Goal: Task Accomplishment & Management: Manage account settings

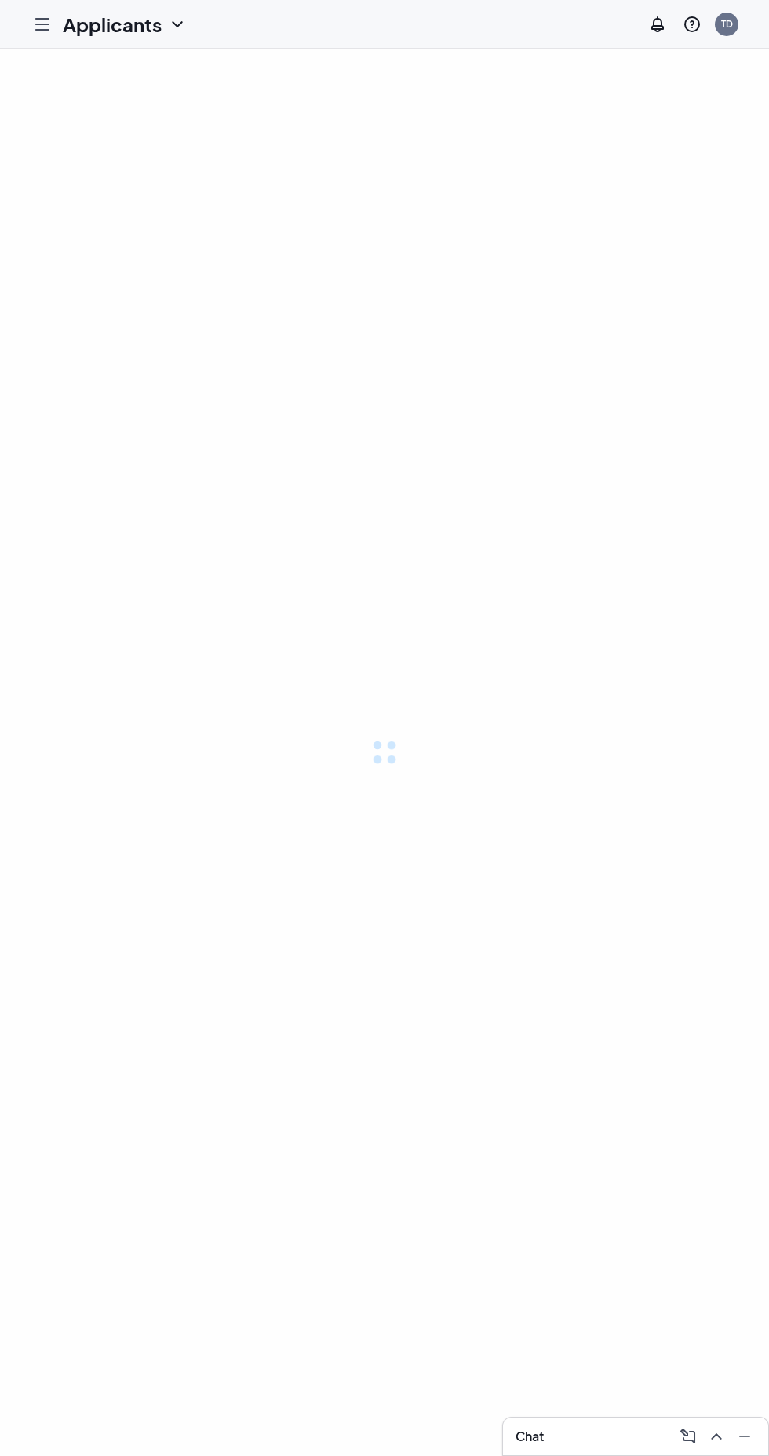
scroll to position [5, 0]
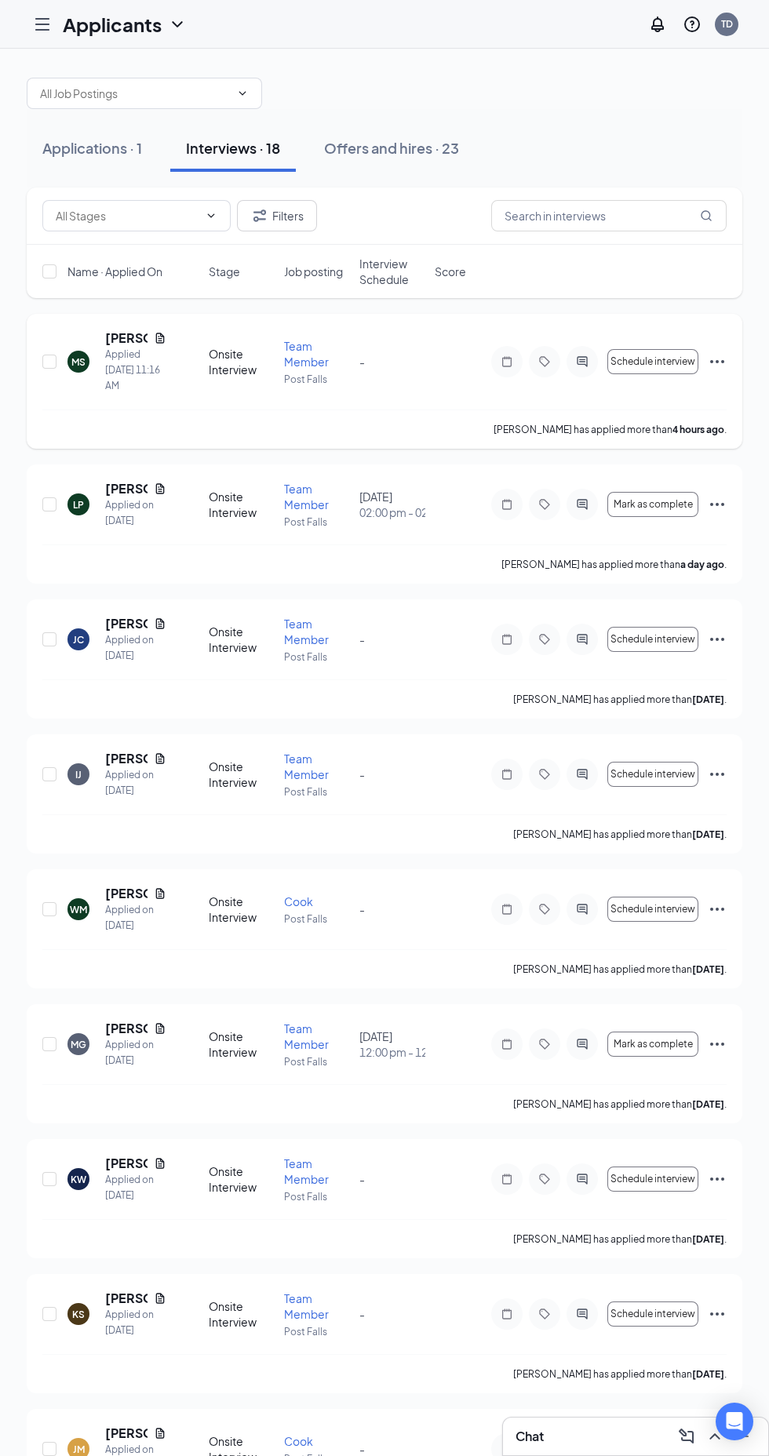
click at [583, 364] on icon "ActiveChat" at bounding box center [582, 361] width 10 height 10
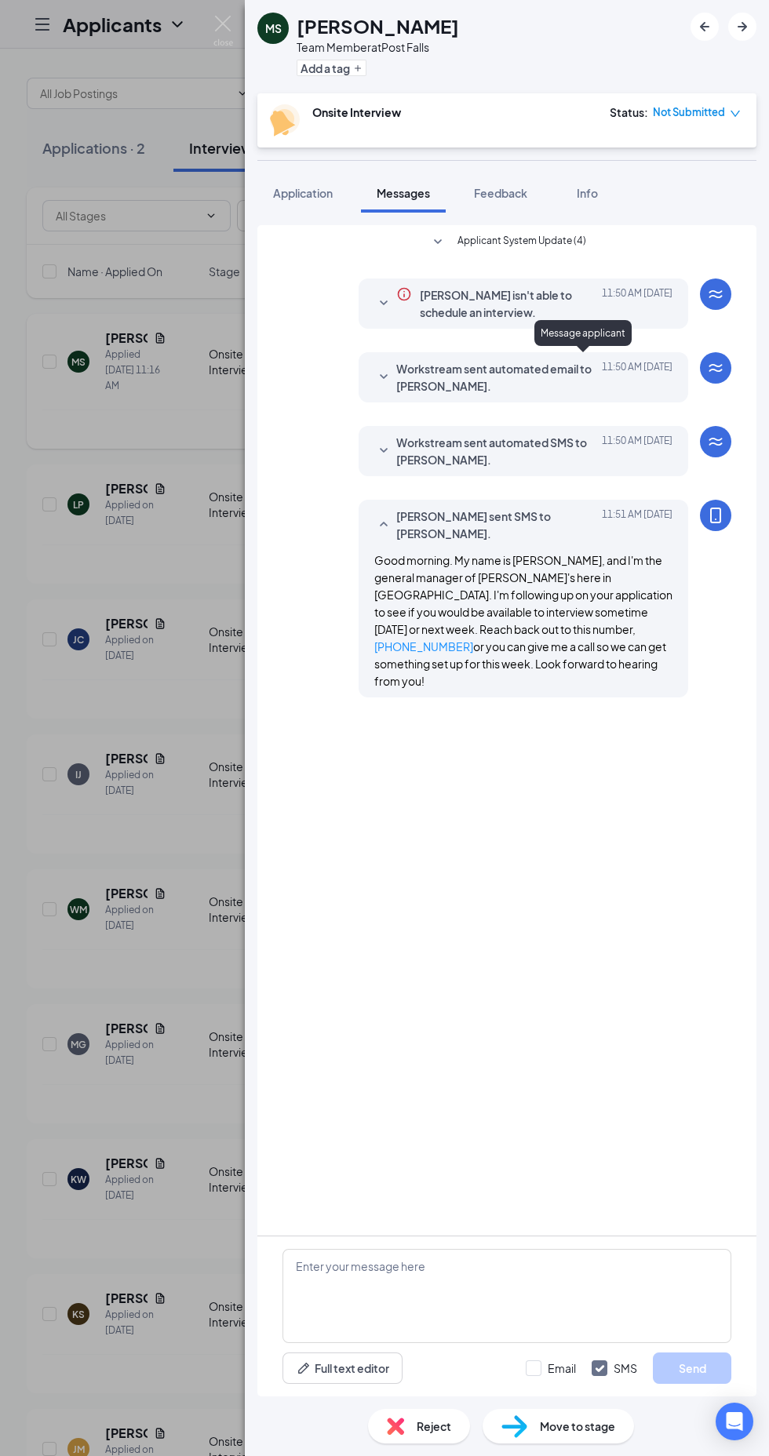
scroll to position [151, 0]
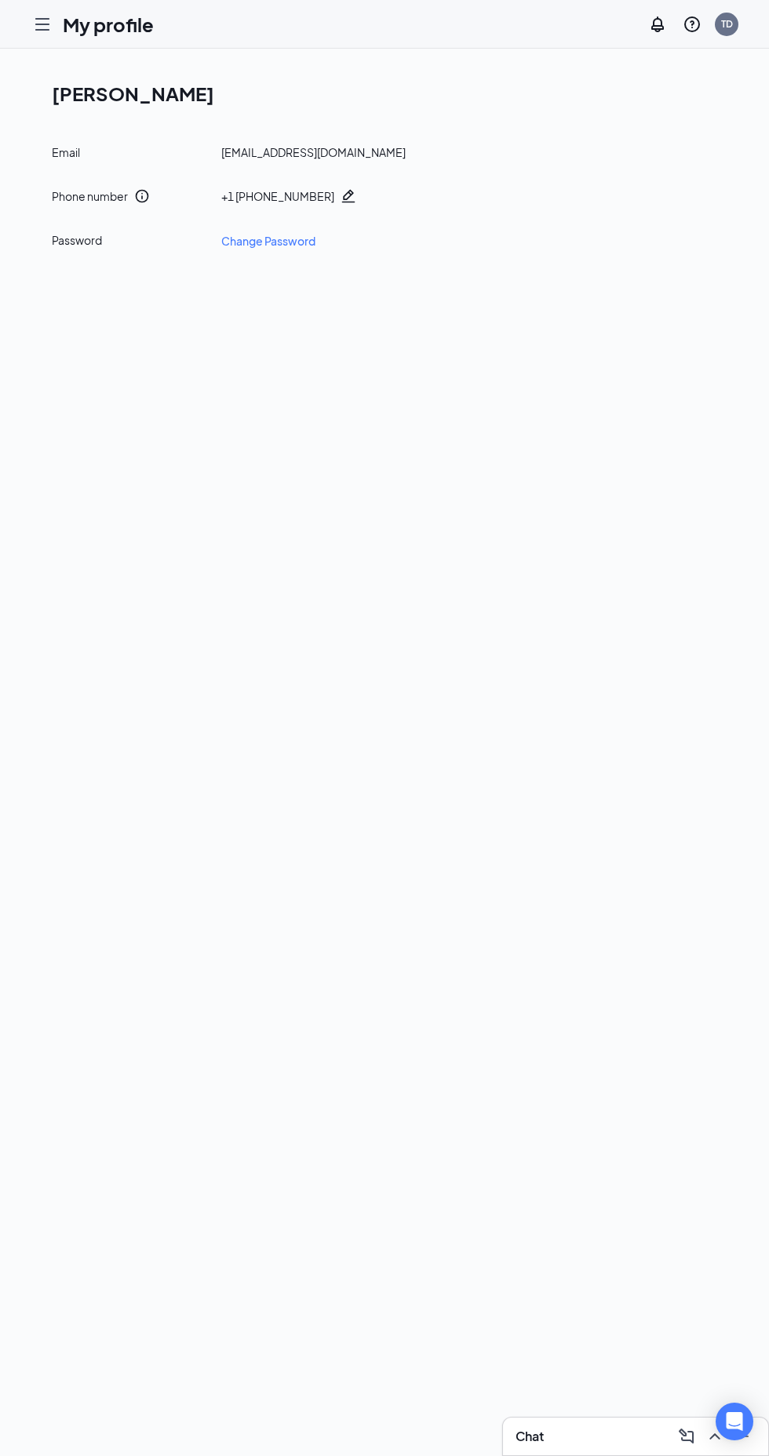
click at [44, 27] on icon "Hamburger" at bounding box center [42, 24] width 19 height 19
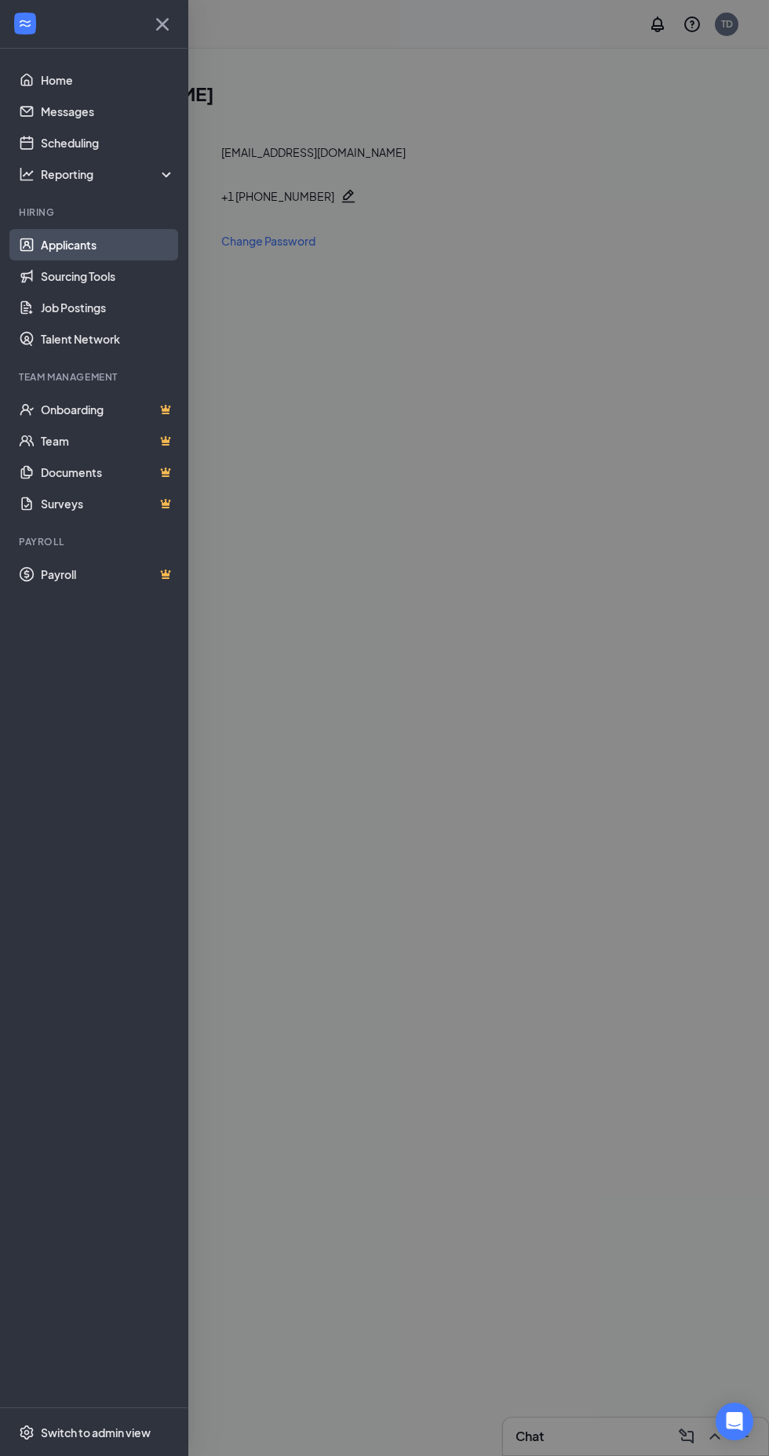
click at [100, 250] on link "Applicants" at bounding box center [108, 244] width 134 height 31
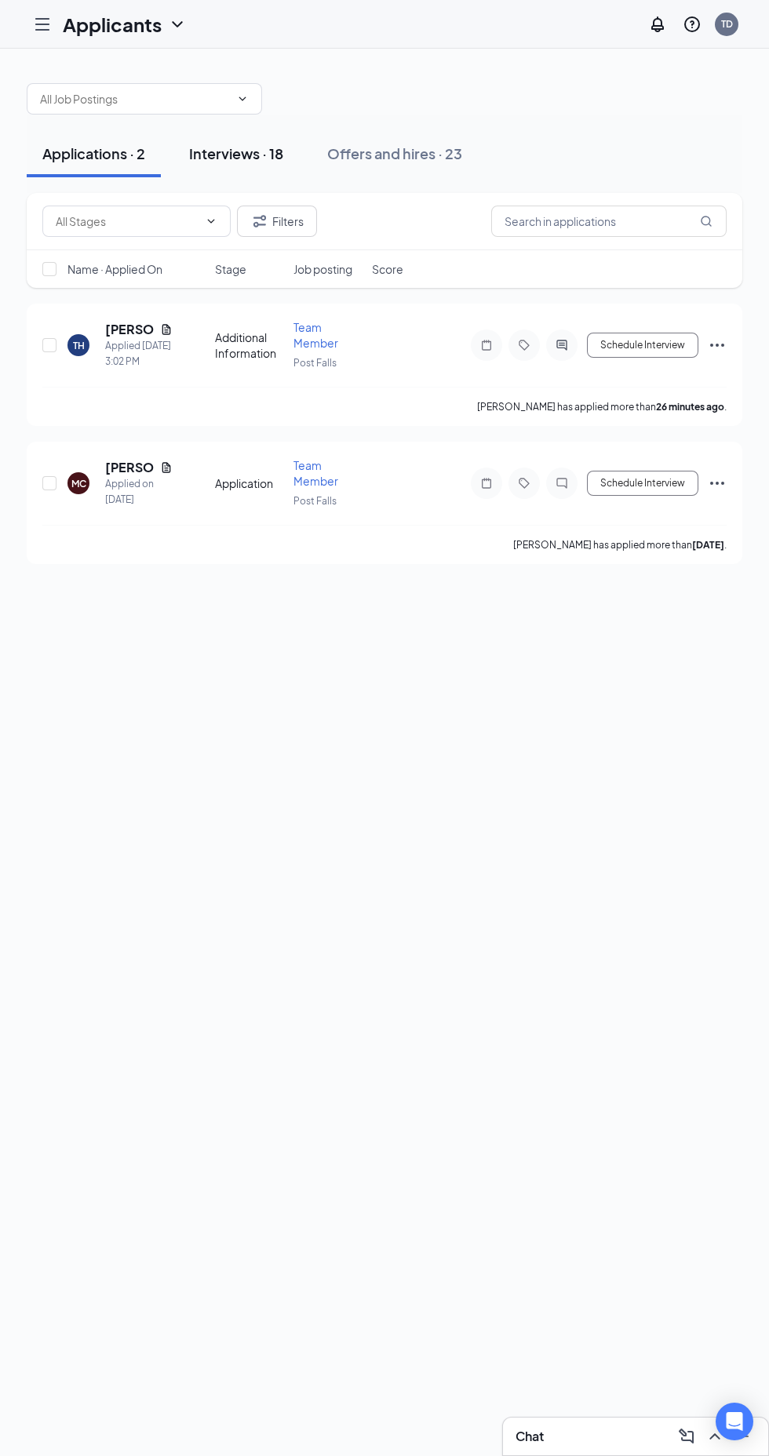
click at [257, 158] on div "Interviews · 18" at bounding box center [236, 154] width 94 height 20
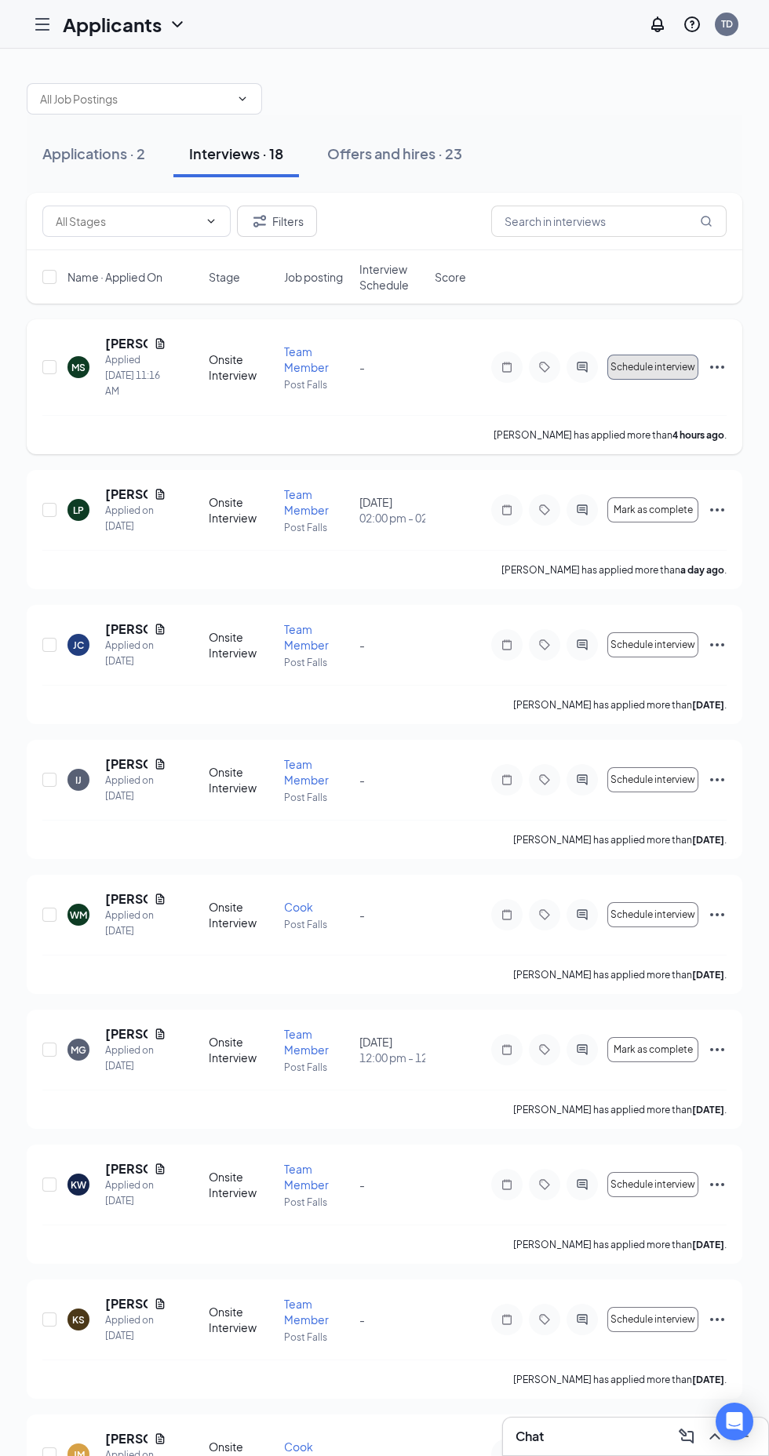
click at [664, 366] on span "Schedule interview" at bounding box center [652, 367] width 85 height 11
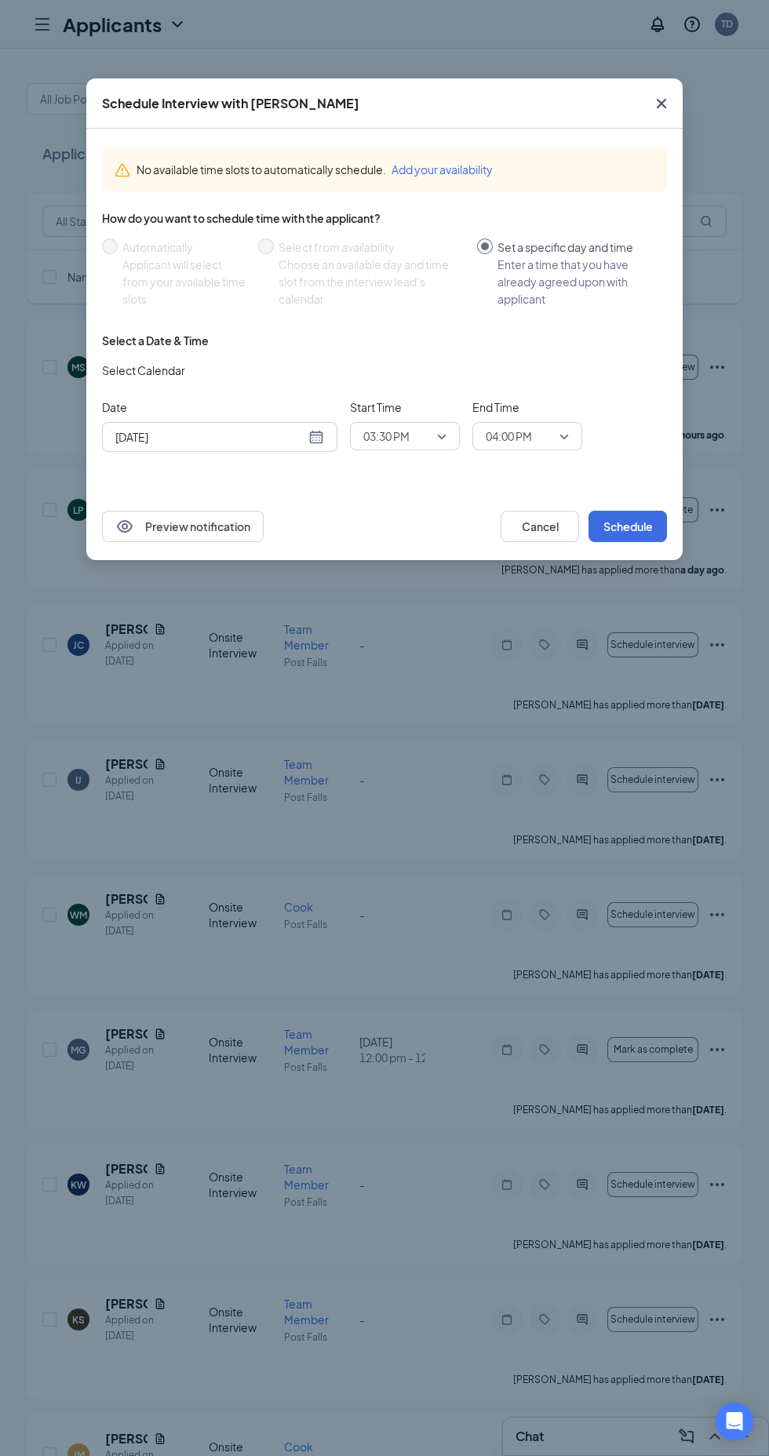
click at [298, 437] on input "Sep 15, 2025" at bounding box center [210, 436] width 190 height 17
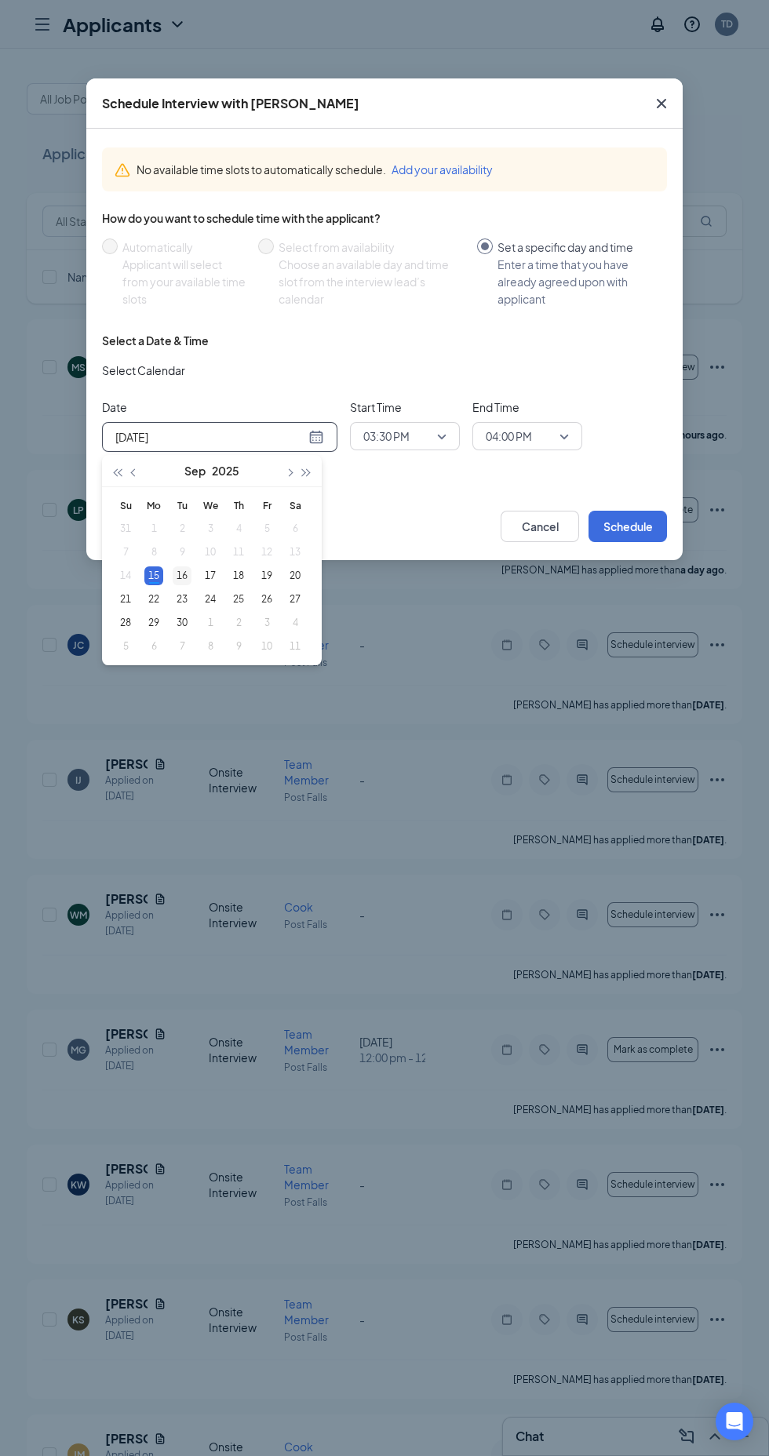
click at [182, 570] on div "16" at bounding box center [182, 575] width 19 height 19
type input "Sep 16, 2025"
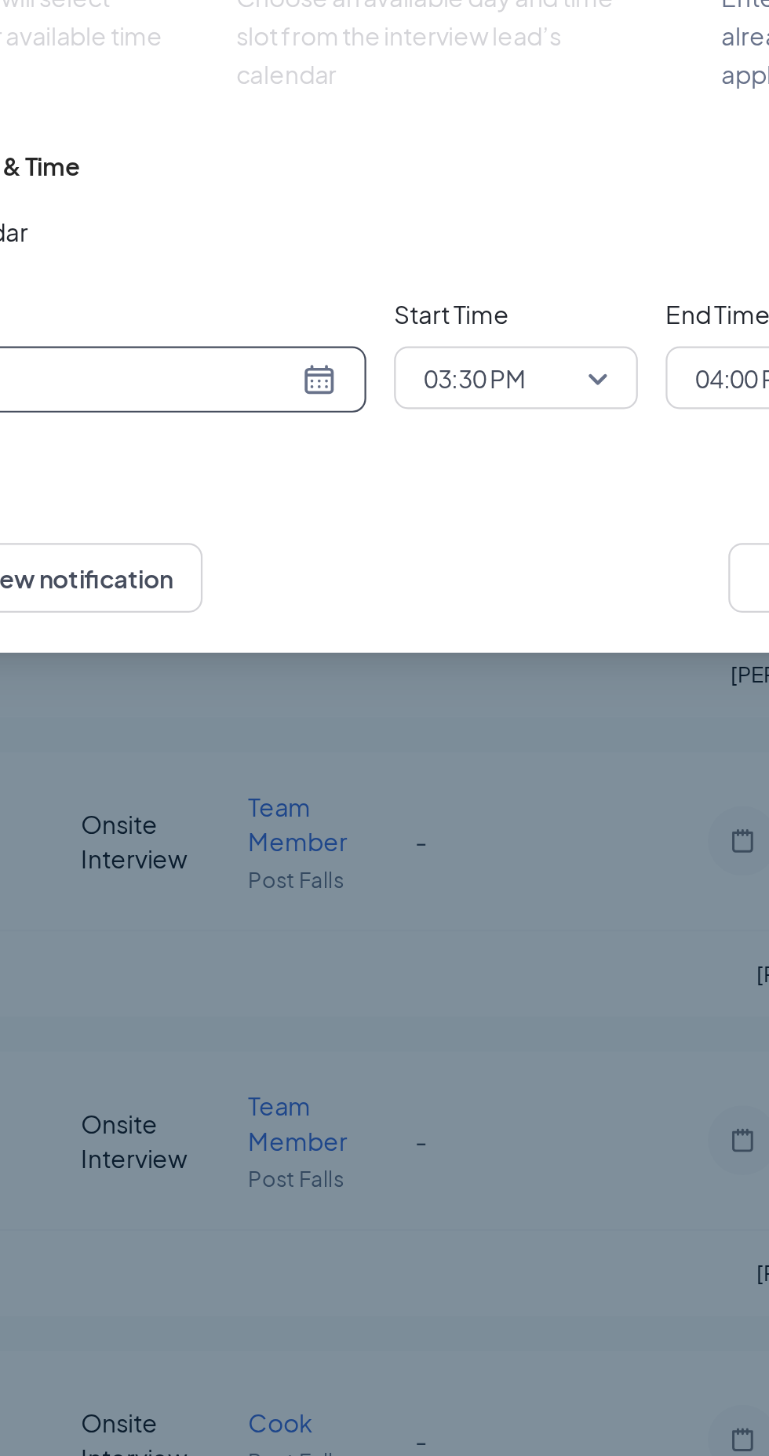
click at [432, 440] on span "03:30 PM" at bounding box center [404, 436] width 83 height 24
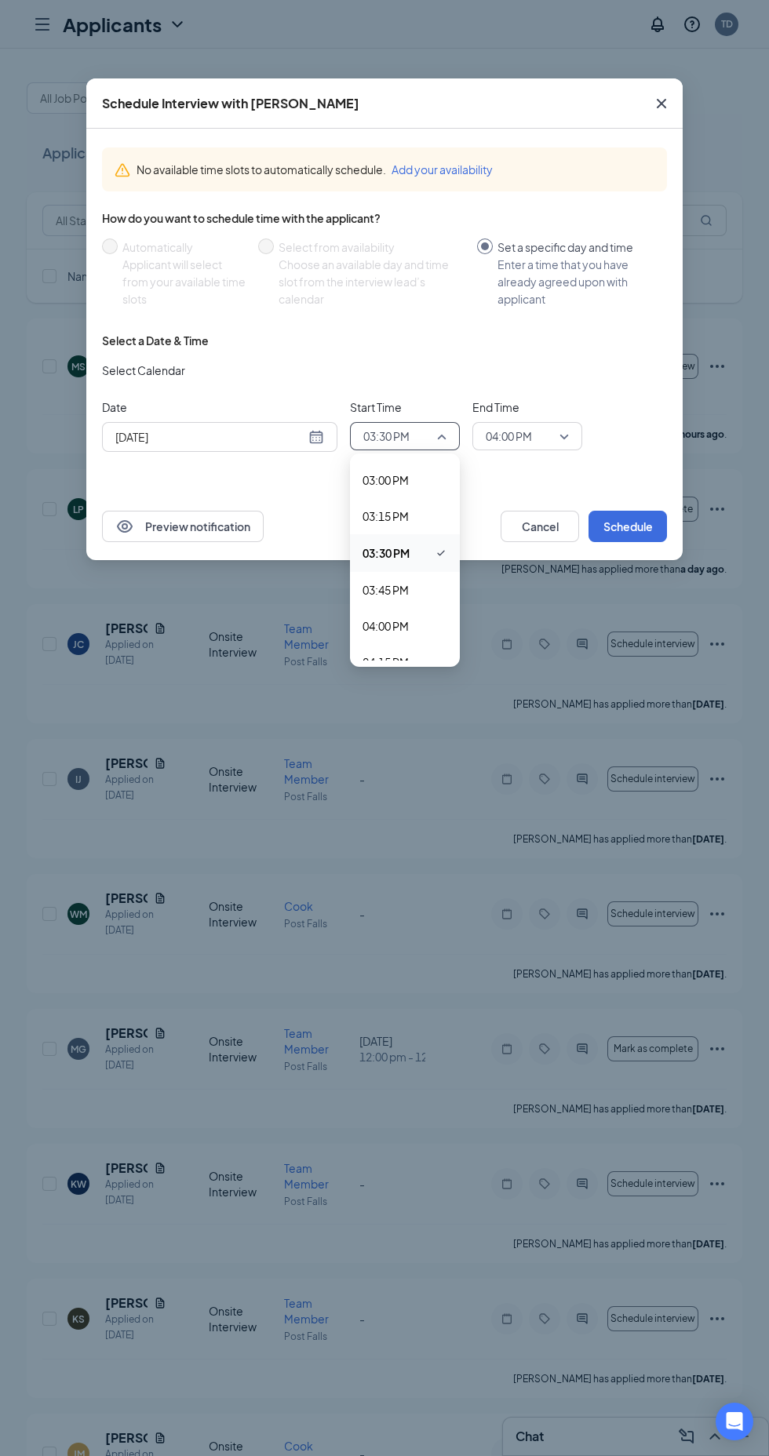
scroll to position [2180, 0]
click at [422, 608] on span "04:00 PM" at bounding box center [404, 608] width 85 height 17
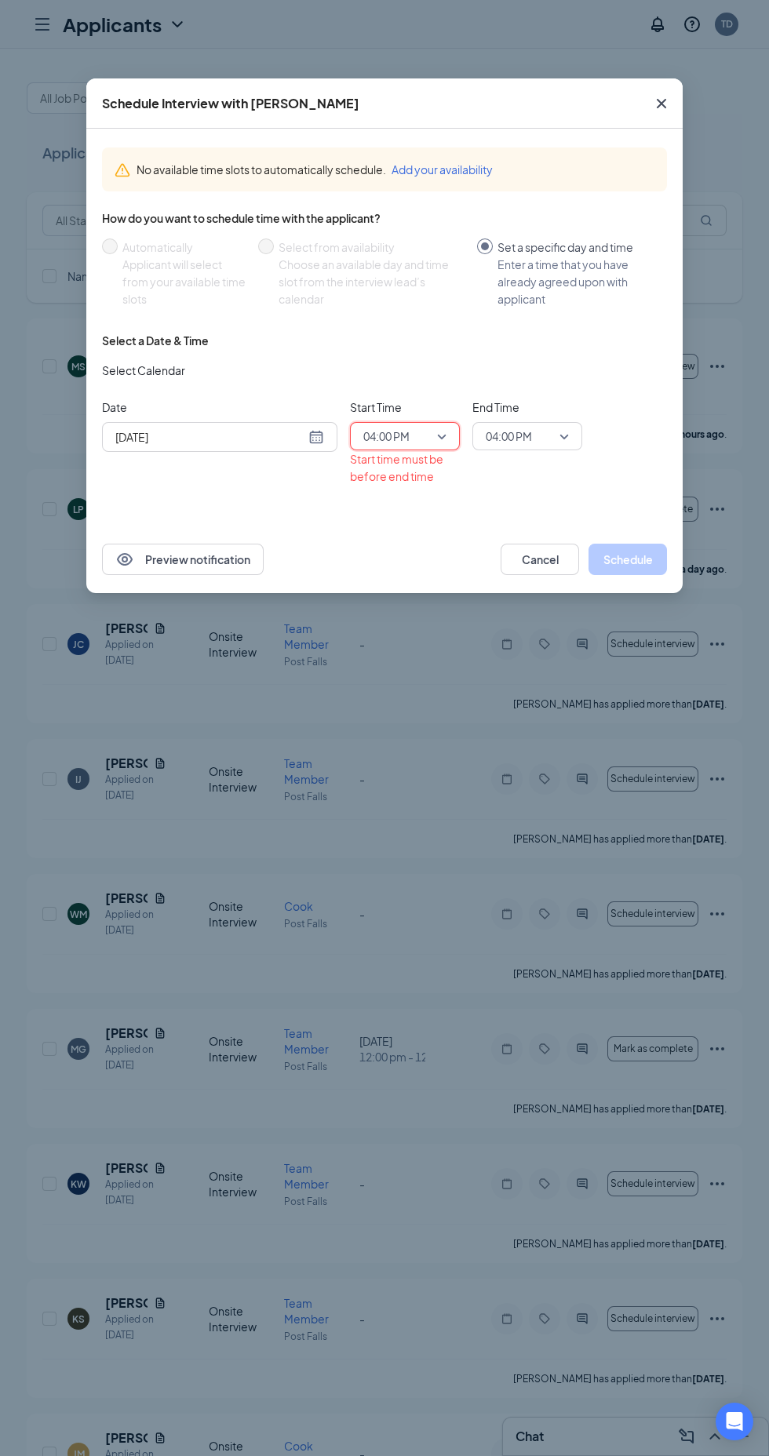
click at [558, 435] on span "04:00 PM" at bounding box center [527, 436] width 83 height 24
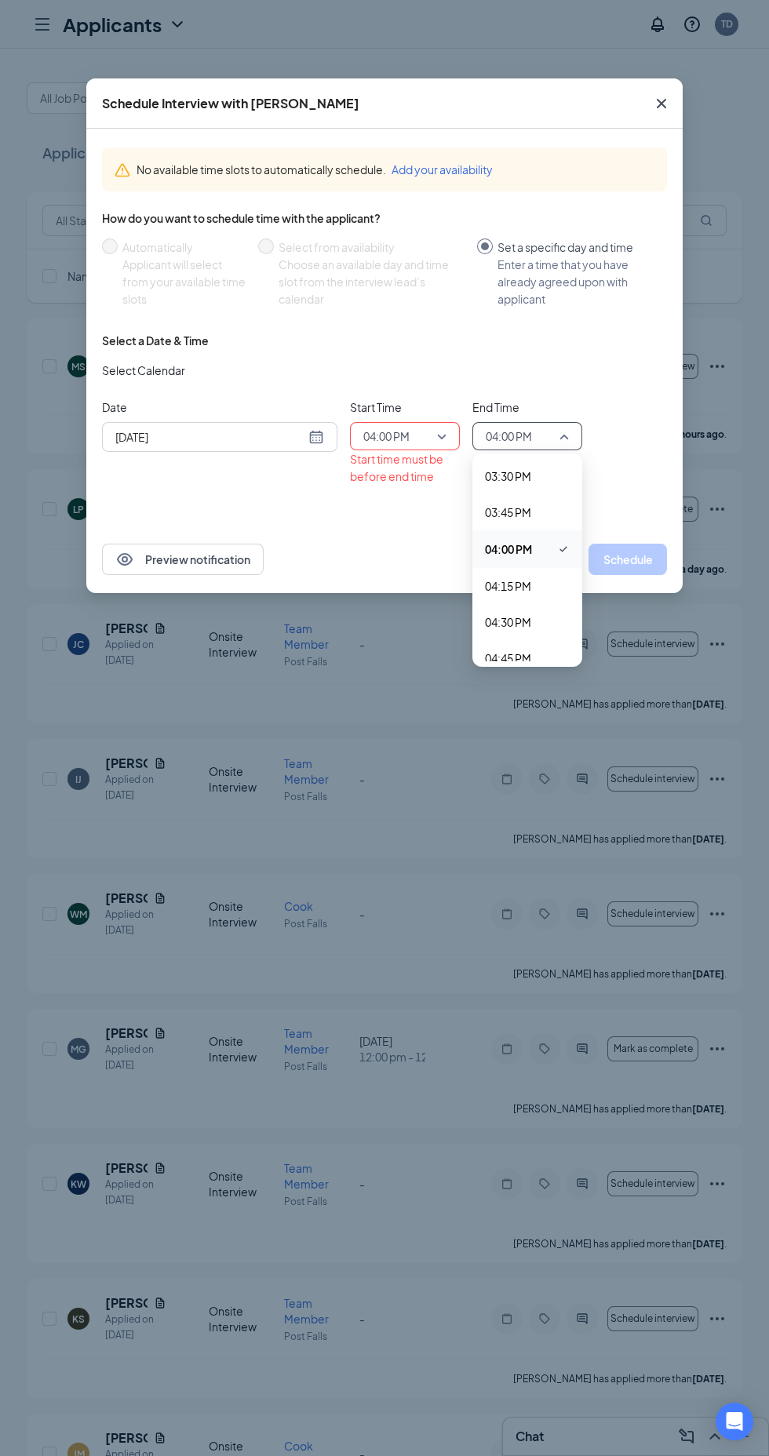
scroll to position [2242, 0]
click at [540, 654] on span "04:45 PM" at bounding box center [527, 654] width 85 height 17
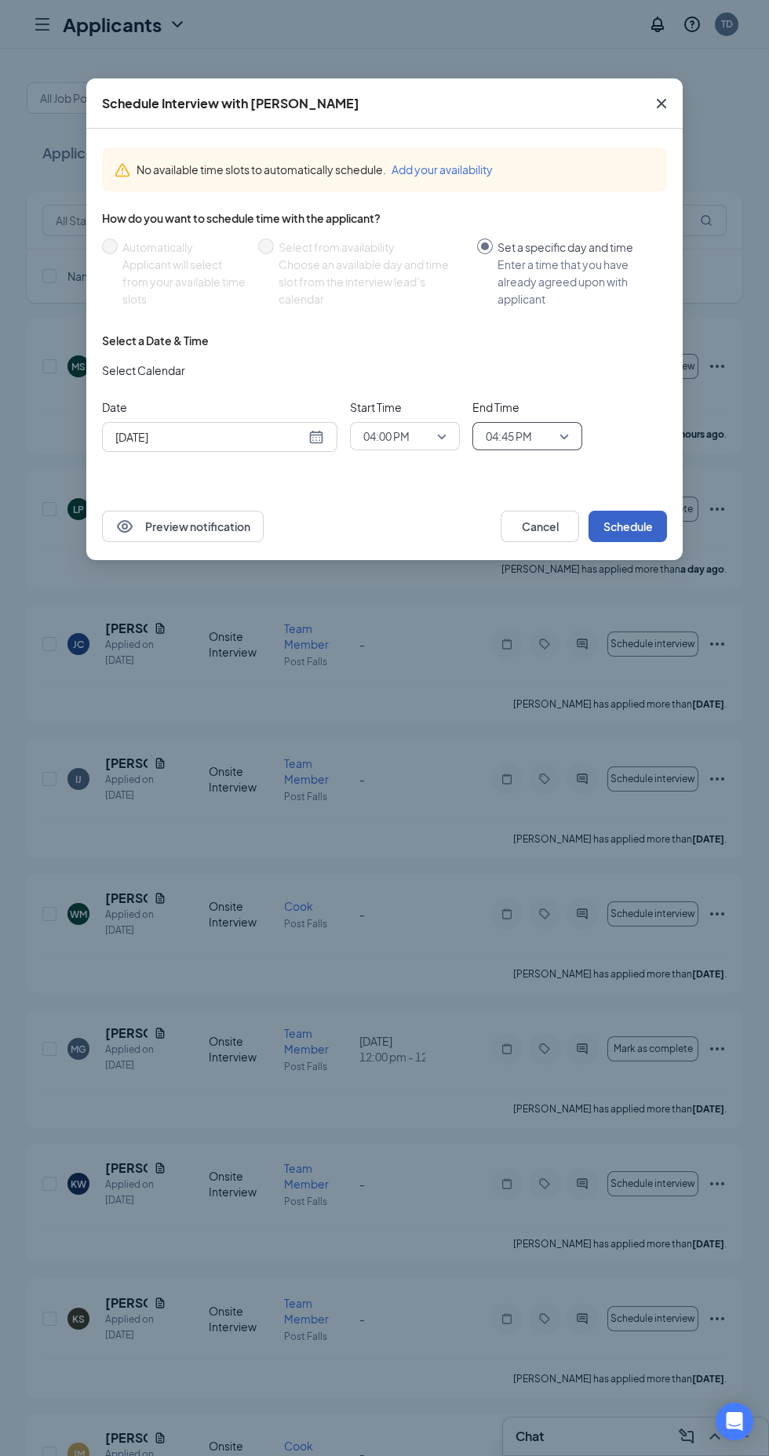
click at [646, 518] on button "Schedule" at bounding box center [627, 526] width 78 height 31
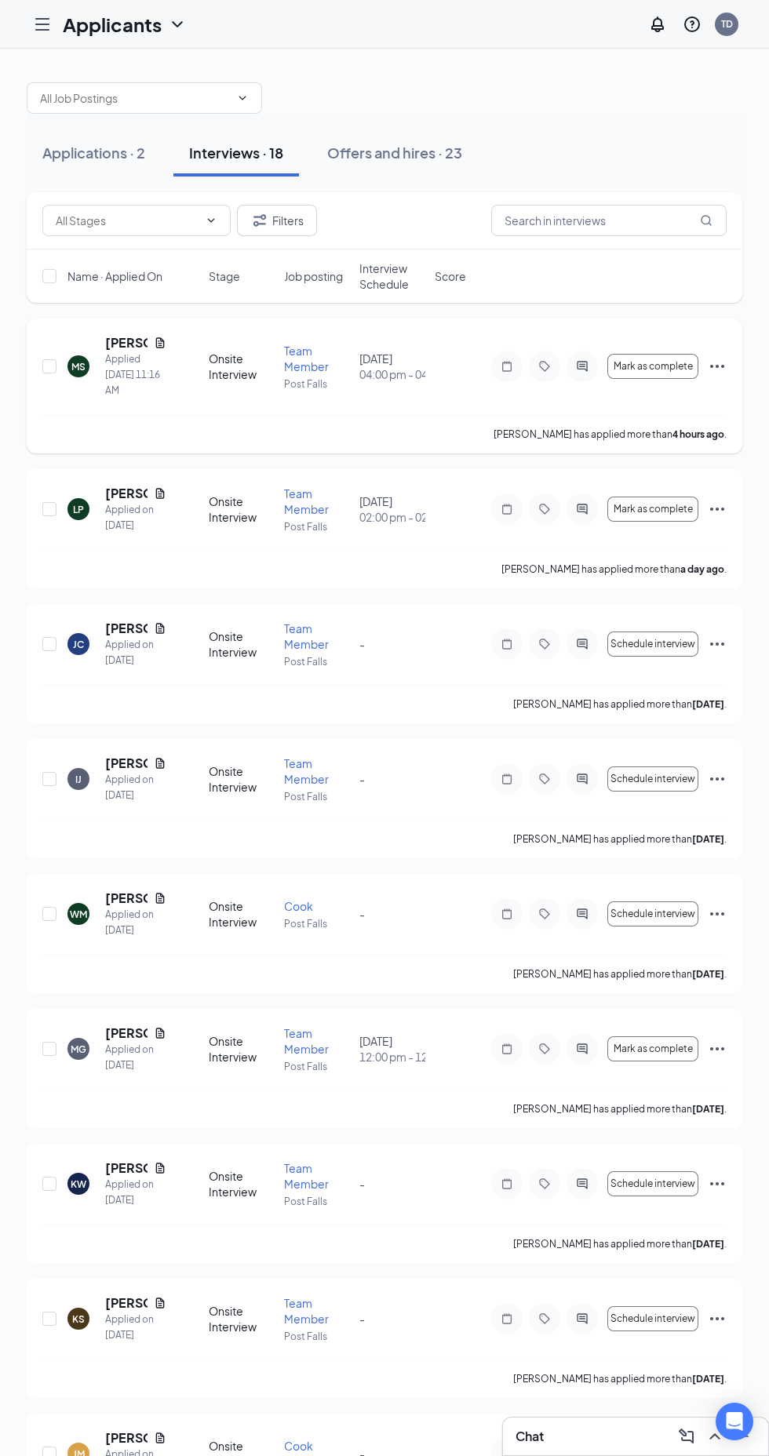
click at [582, 366] on icon "ActiveChat" at bounding box center [582, 366] width 10 height 10
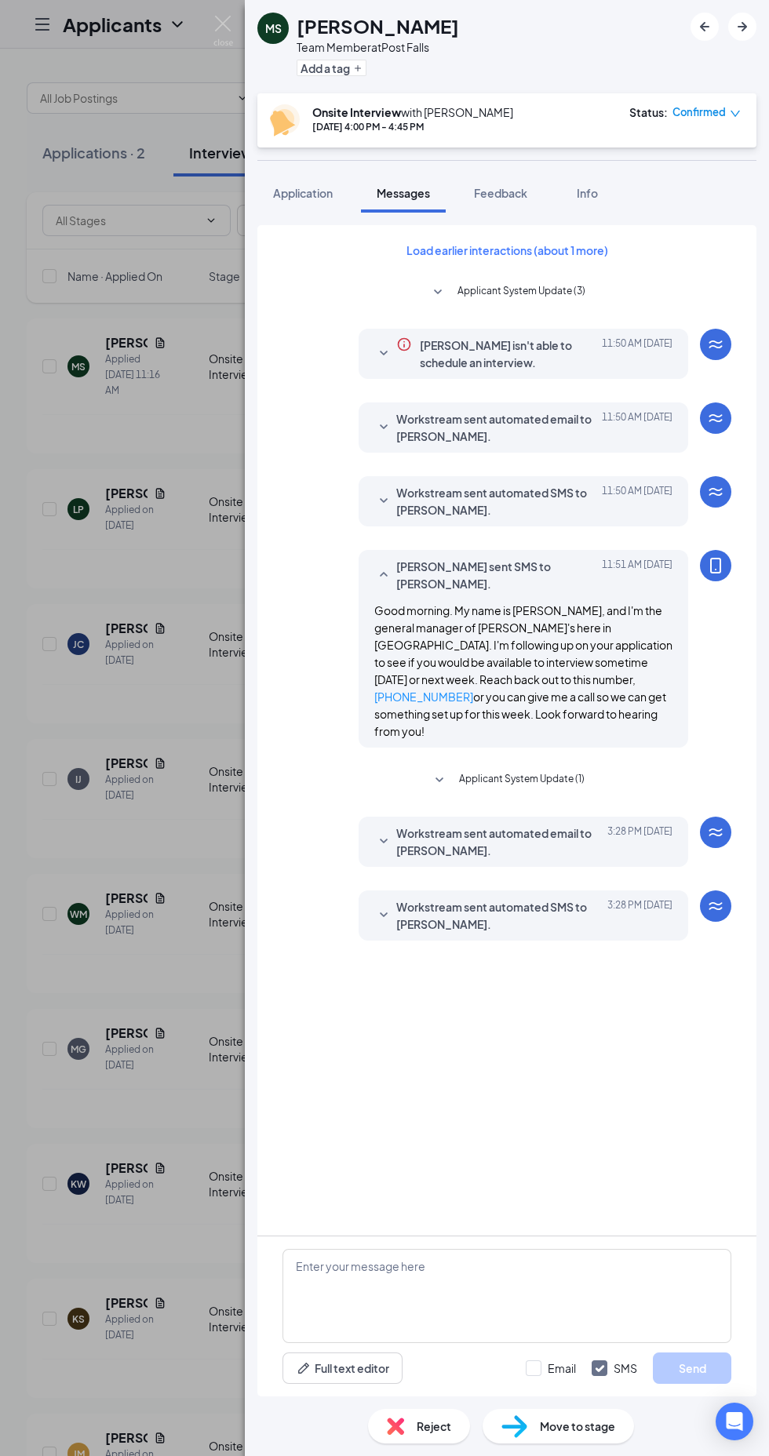
click at [151, 1198] on div "MS Madeline Spruill Team Member at Post Falls Add a tag Onsite Interview with T…" at bounding box center [384, 728] width 769 height 1456
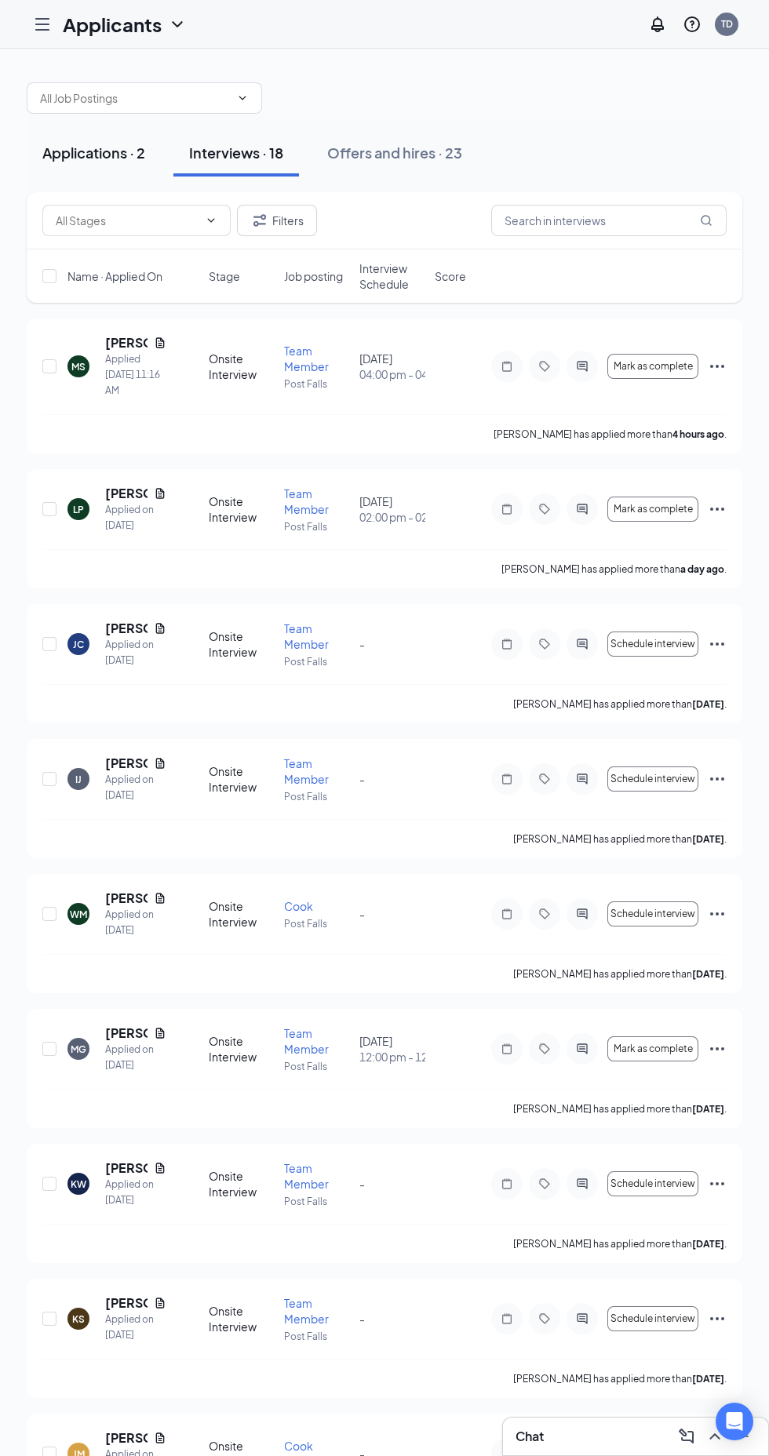
click at [89, 152] on div "Applications · 2" at bounding box center [93, 153] width 103 height 20
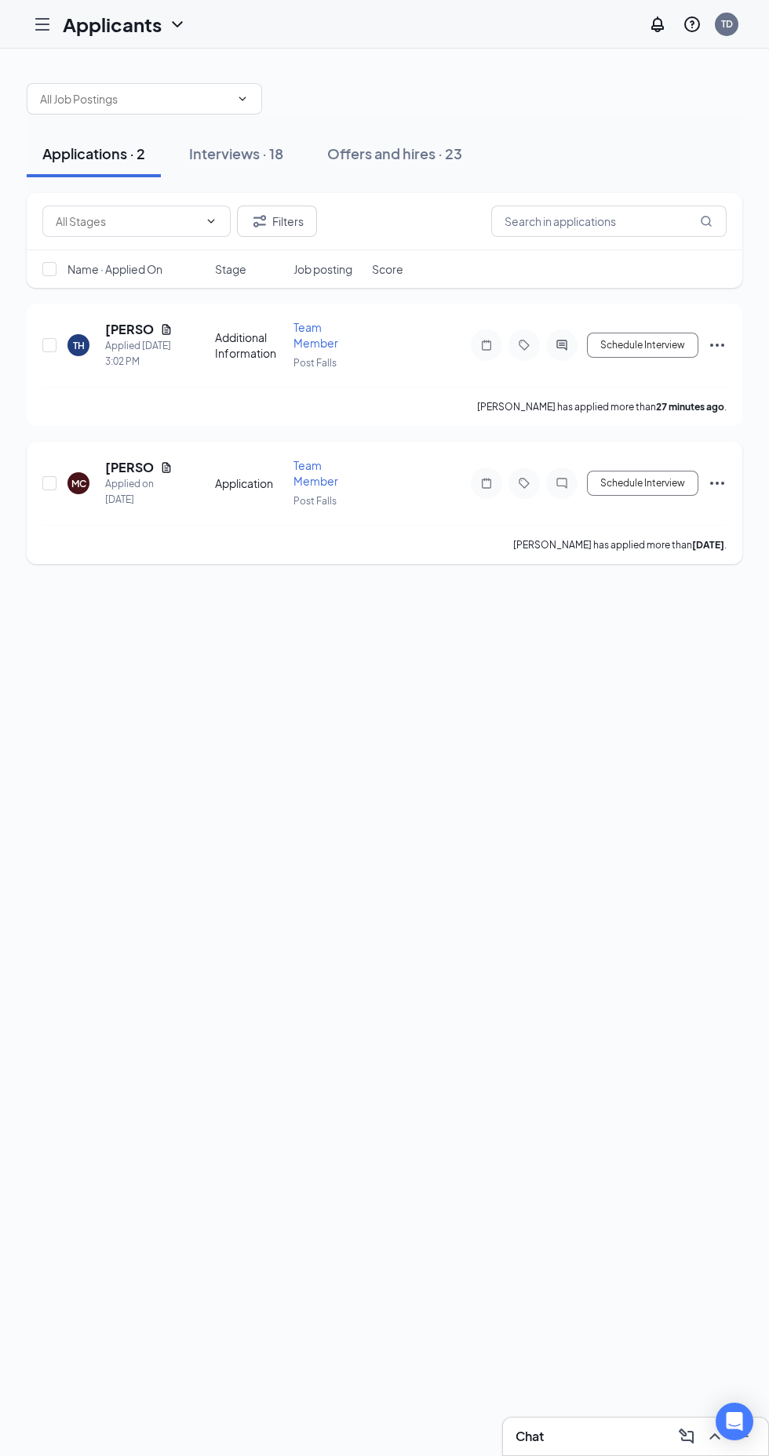
click at [123, 465] on h5 "Madison Cornett" at bounding box center [129, 467] width 49 height 17
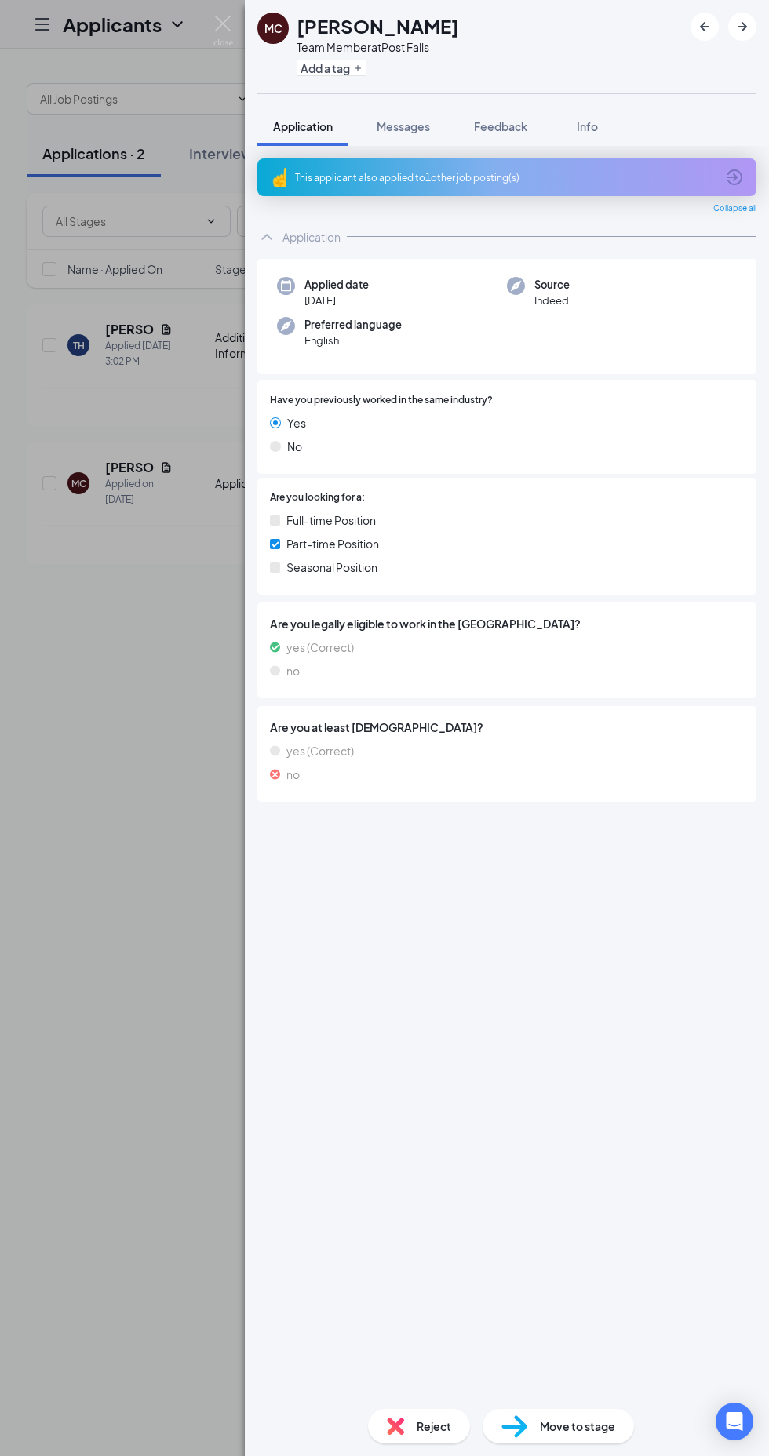
click at [116, 966] on div "MC Madison Cornett Team Member at Post Falls Add a tag Application Messages Fee…" at bounding box center [384, 728] width 769 height 1456
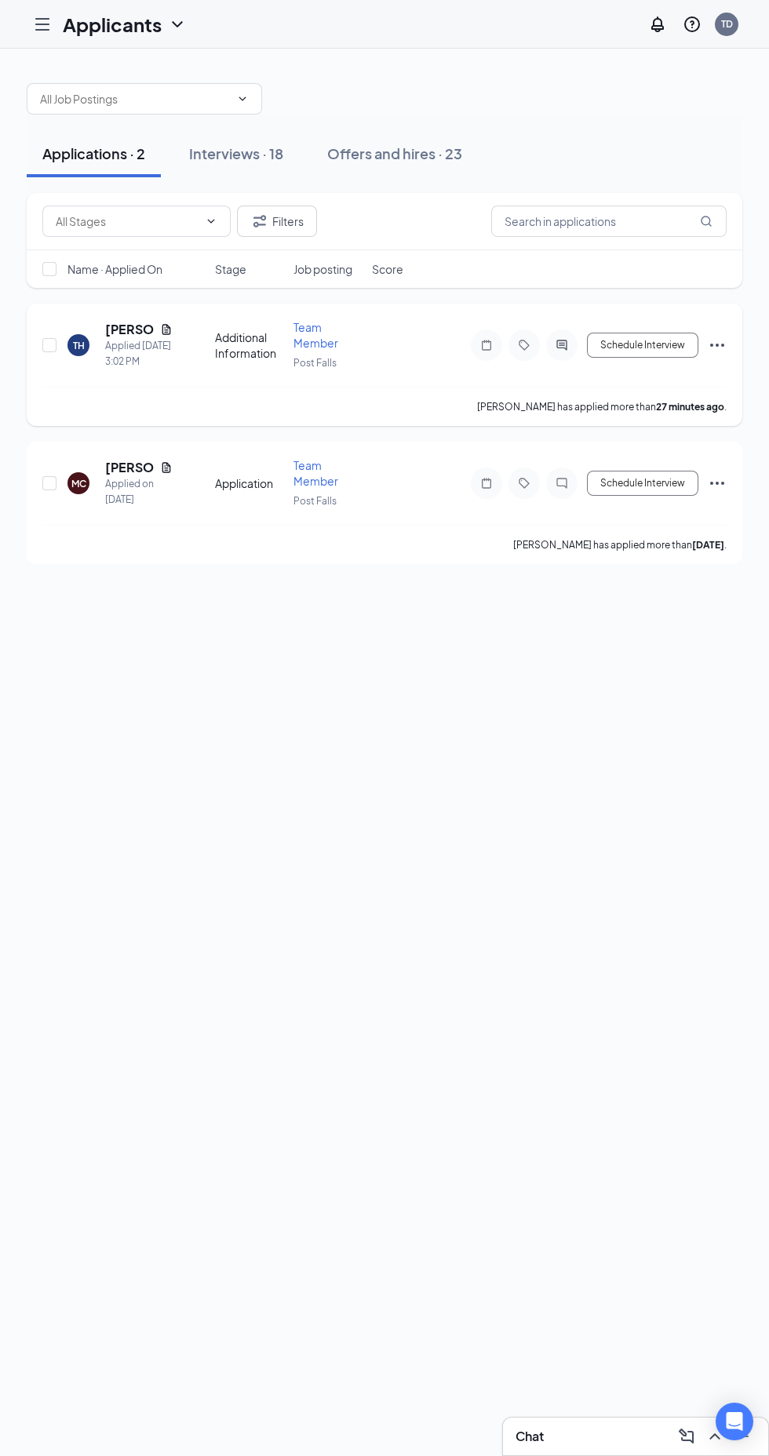
click at [107, 326] on h5 "Trenton Hefner" at bounding box center [129, 329] width 49 height 17
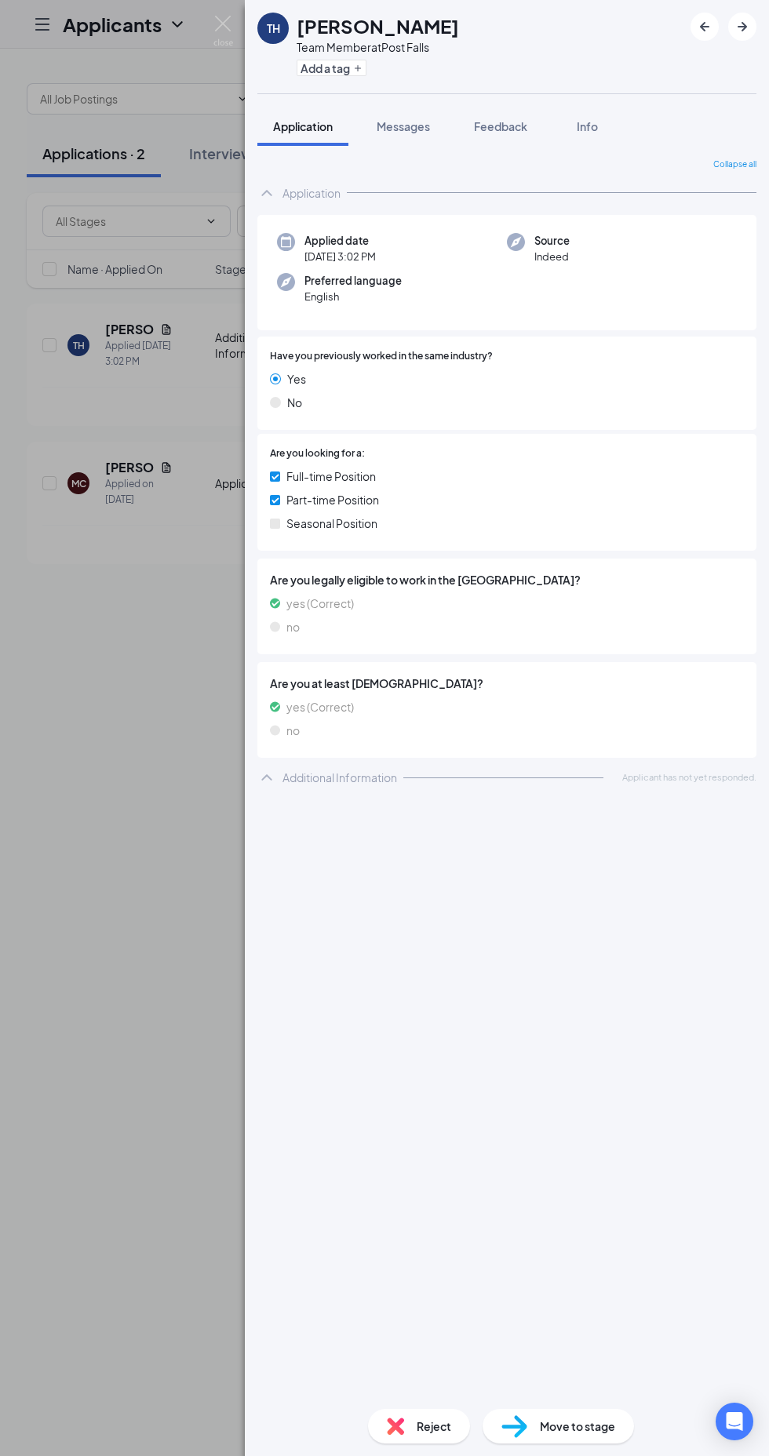
click at [149, 898] on div "TH Trenton Hefner Team Member at Post Falls Add a tag Application Messages Feed…" at bounding box center [384, 728] width 769 height 1456
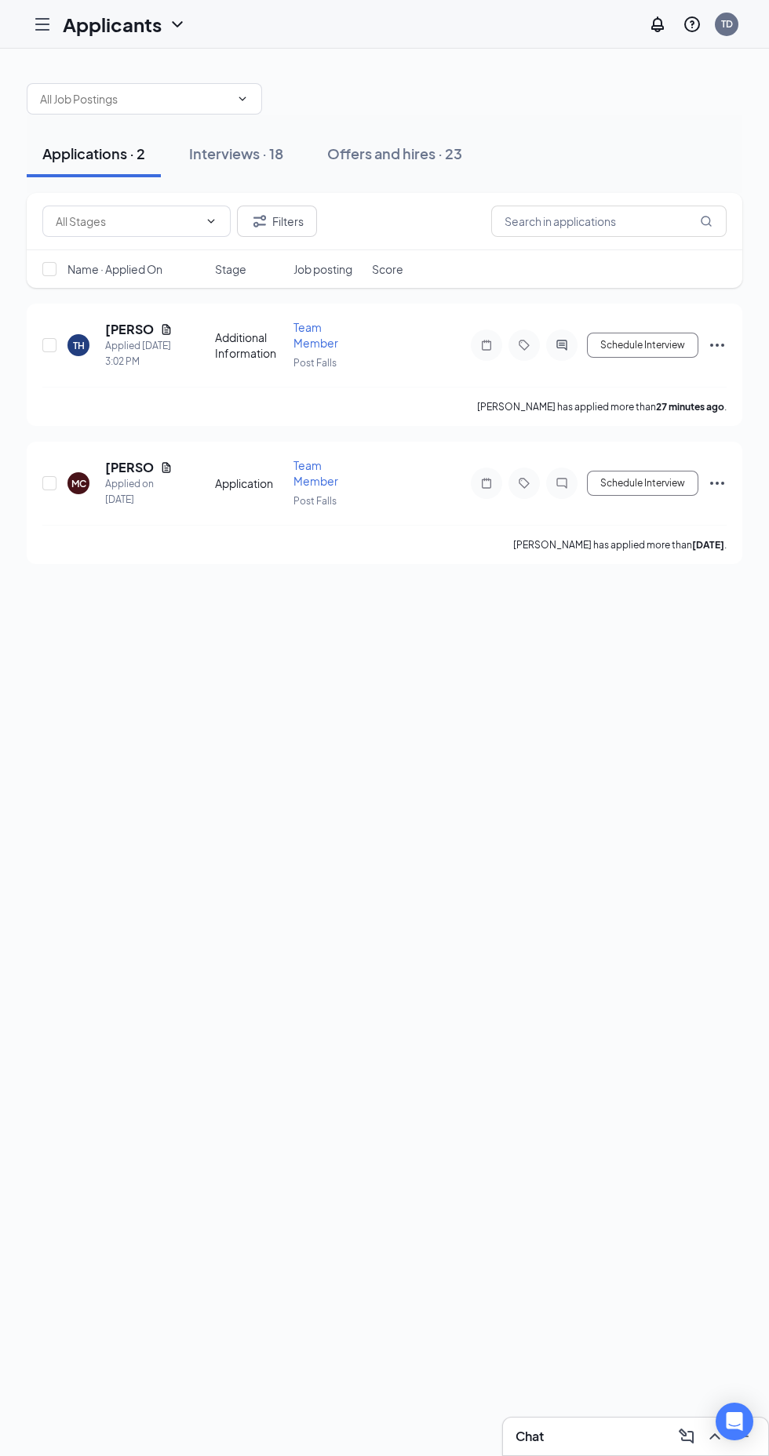
scroll to position [24, 0]
